Goal: Transaction & Acquisition: Purchase product/service

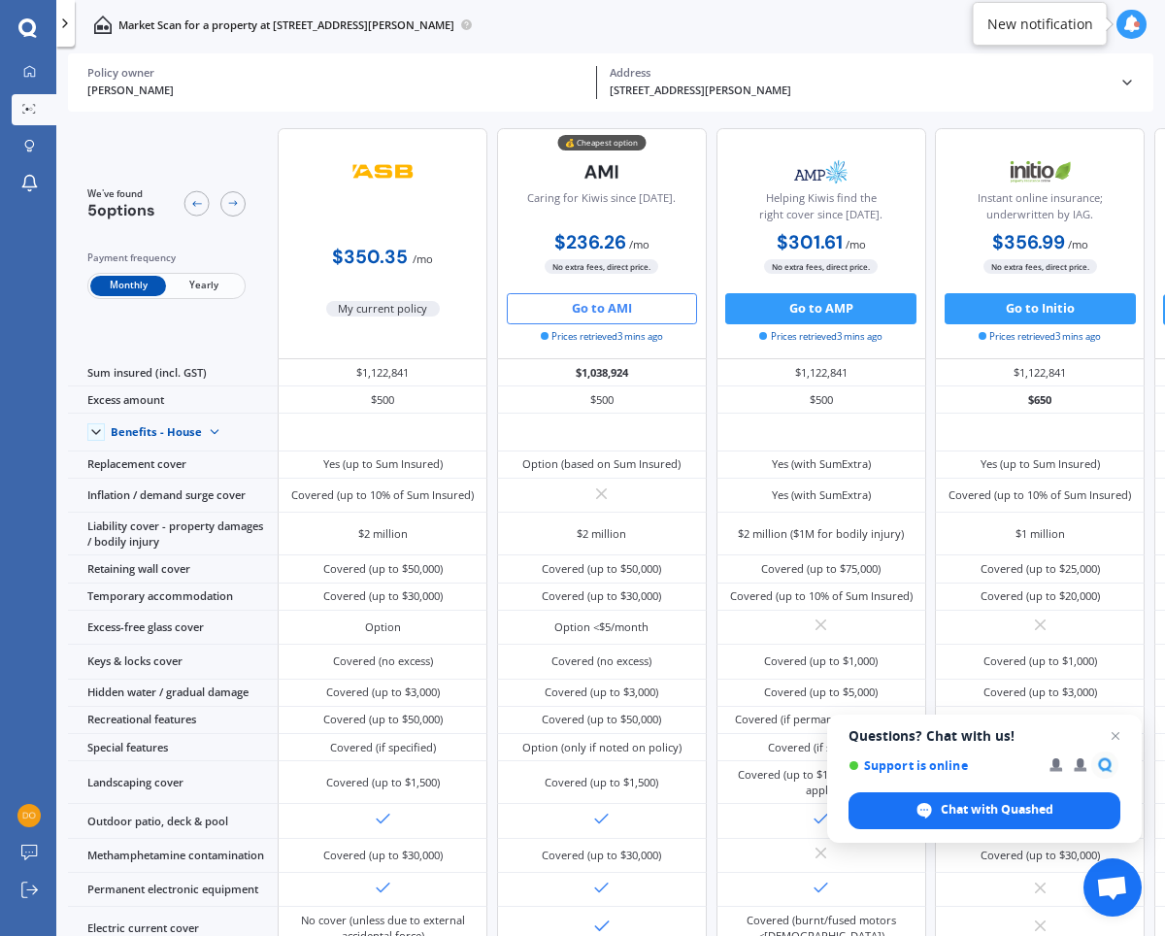
click at [597, 309] on button "Go to AMI" at bounding box center [602, 308] width 191 height 31
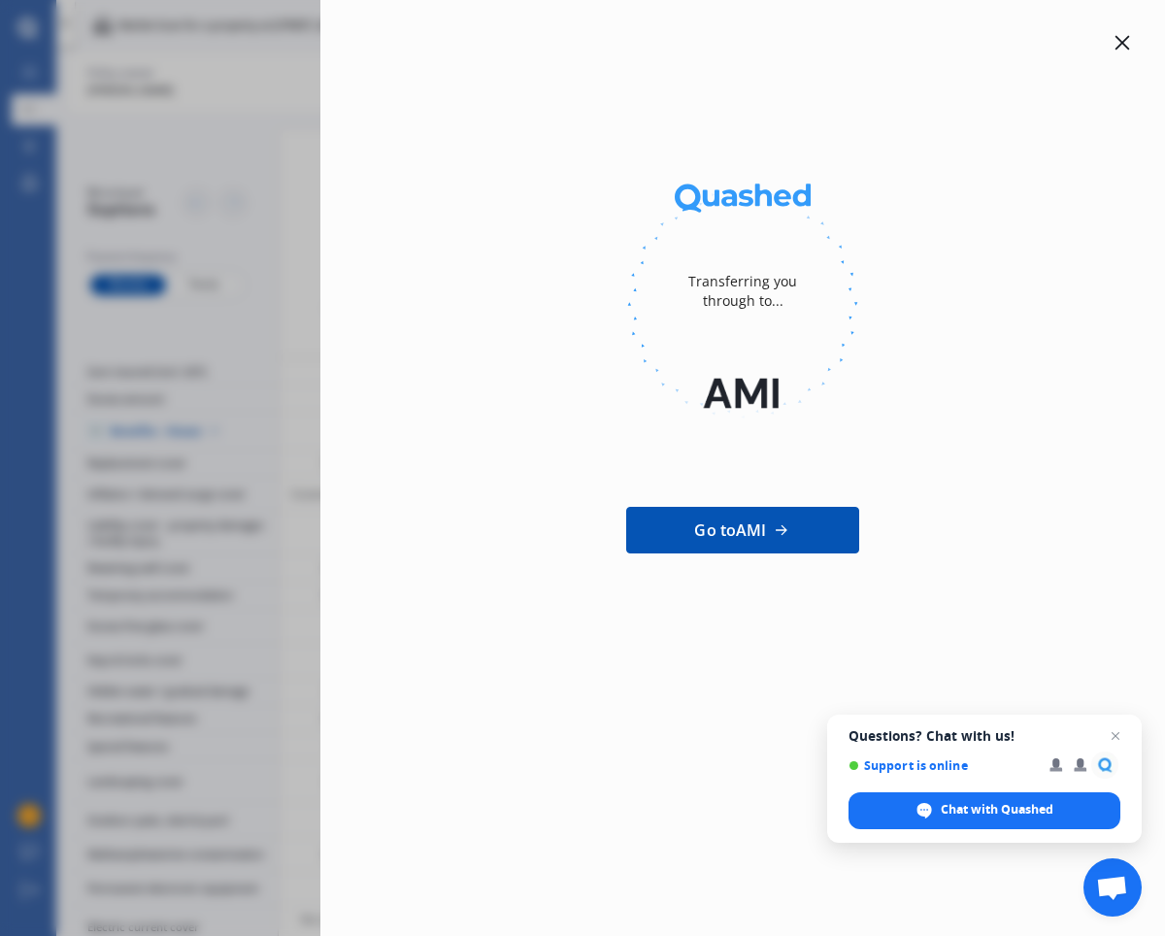
click at [276, 164] on div "Transferring you through to... Go to AMI" at bounding box center [582, 468] width 1165 height 936
click at [1122, 38] on icon at bounding box center [1122, 43] width 16 height 16
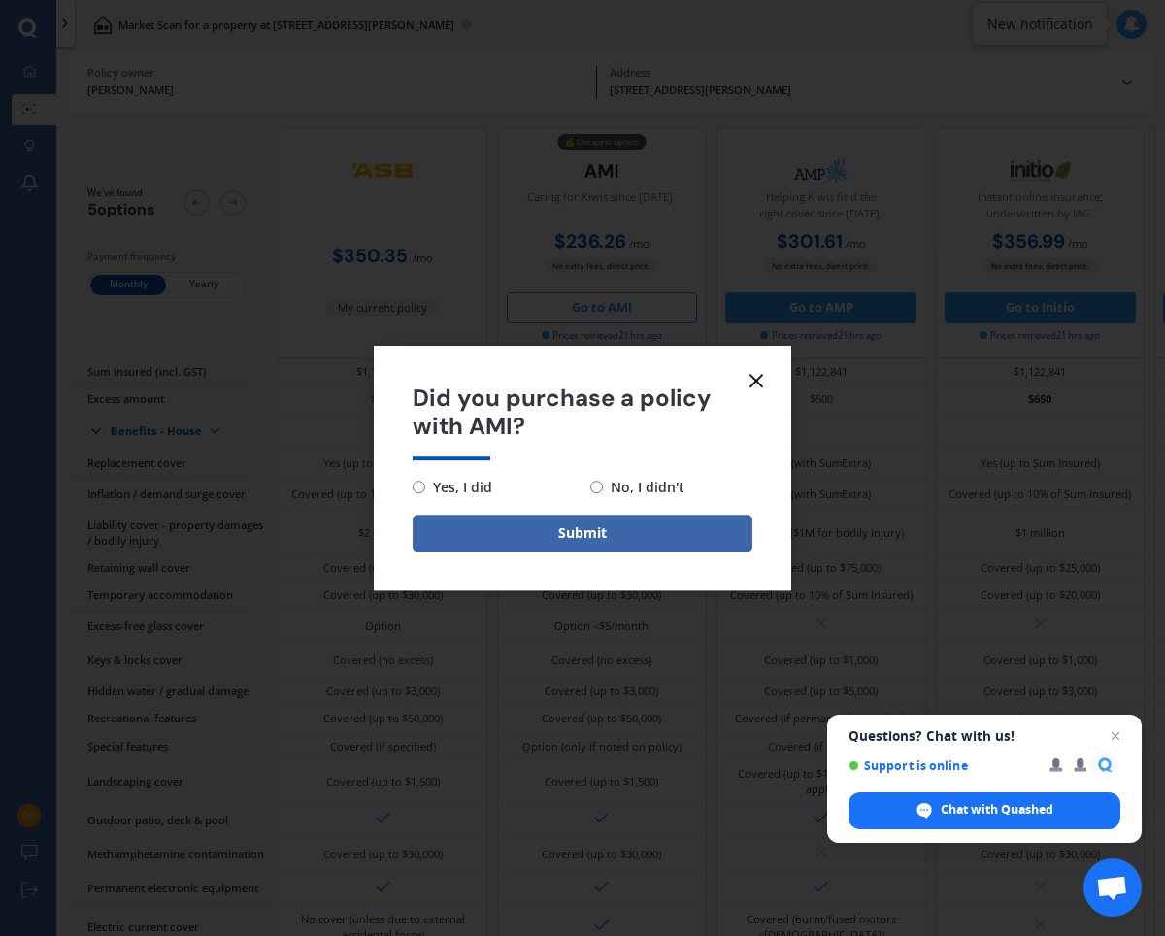
click at [751, 379] on icon at bounding box center [756, 380] width 23 height 23
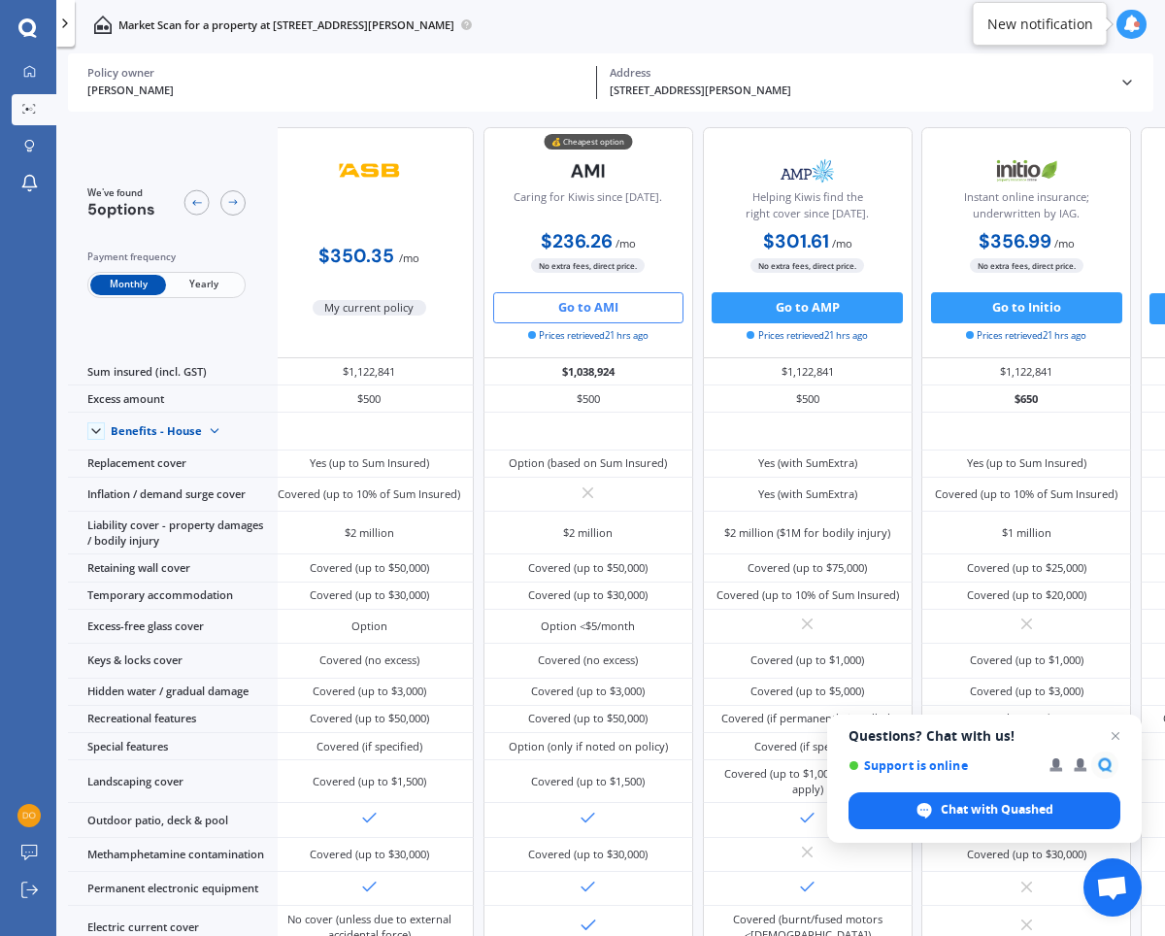
scroll to position [0, 17]
click at [1135, 21] on div at bounding box center [1137, 24] width 6 height 6
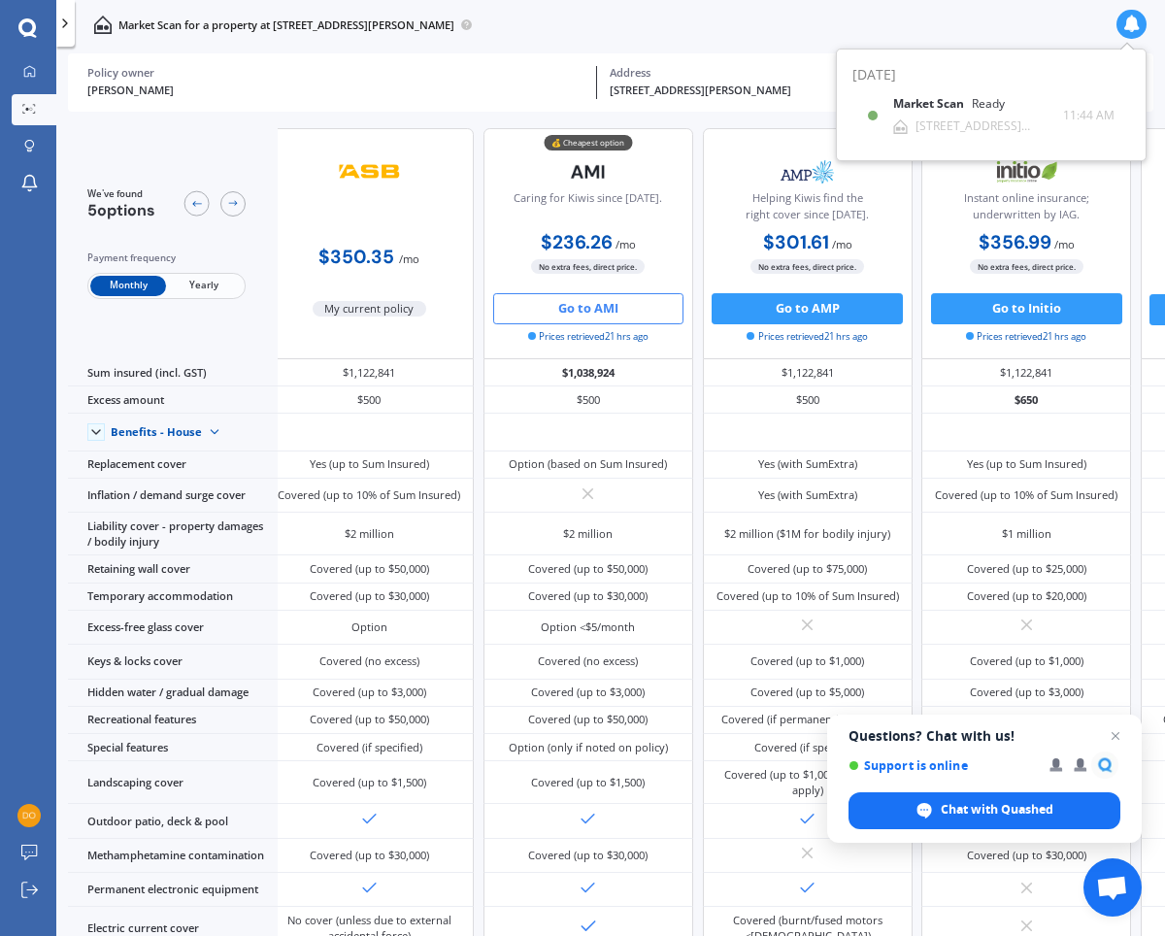
click at [558, 35] on div "Market Scan for a property at [STREET_ADDRESS][PERSON_NAME]" at bounding box center [610, 25] width 1109 height 50
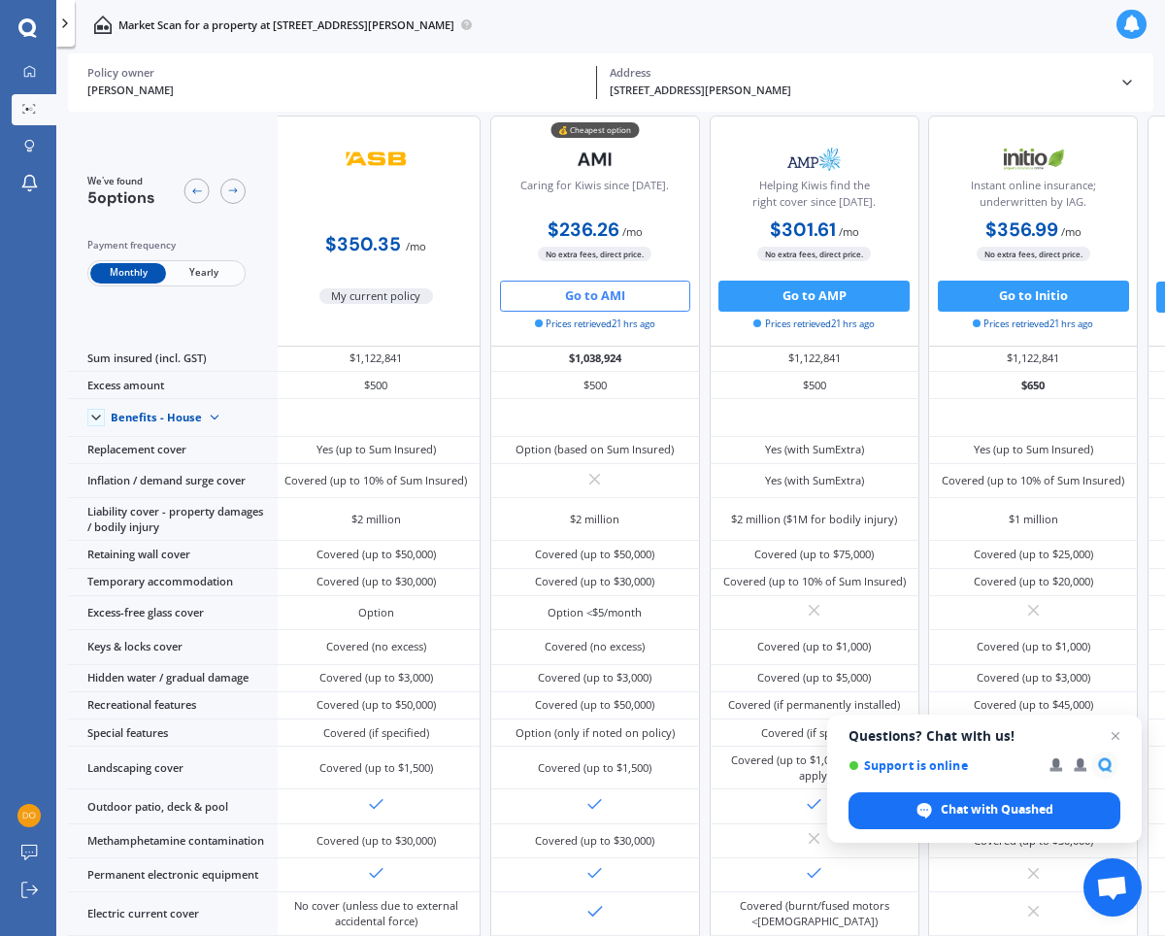
scroll to position [17, 6]
